Goal: Check status: Check status

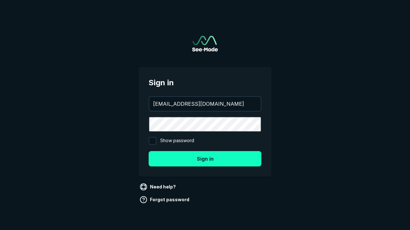
click at [205, 159] on button "Sign in" at bounding box center [204, 158] width 113 height 15
